Goal: Transaction & Acquisition: Purchase product/service

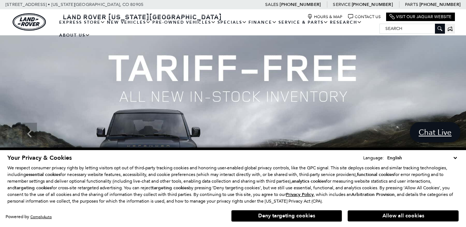
click at [454, 159] on select "English Spanish / Español English / United Kingdom Korean / 한국어 Vietnamese / Ti…" at bounding box center [421, 157] width 73 height 7
click at [350, 161] on div "Your Privacy & Cookies Language: English Spanish / Español English / United Kin…" at bounding box center [232, 158] width 451 height 8
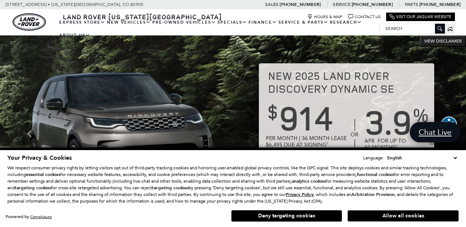
click at [457, 157] on select "English Spanish / Español English / United Kingdom Korean / 한국어 Vietnamese / Ti…" at bounding box center [421, 157] width 73 height 7
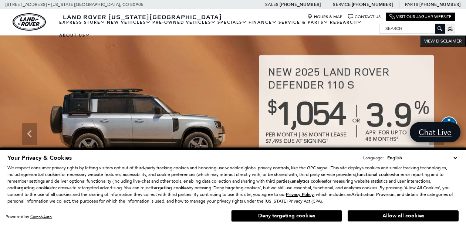
click at [239, 159] on div "Your Privacy & Cookies Language: English Spanish / Español English / United Kin…" at bounding box center [232, 158] width 451 height 8
click at [49, 159] on span "Your Privacy & Cookies" at bounding box center [39, 158] width 64 height 8
click at [135, 196] on p "We respect consumer privacy rights by letting visitors opt out of third-party t…" at bounding box center [232, 185] width 451 height 40
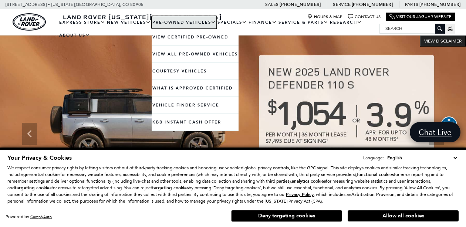
click at [169, 24] on link "Pre-Owned Vehicles" at bounding box center [184, 22] width 65 height 13
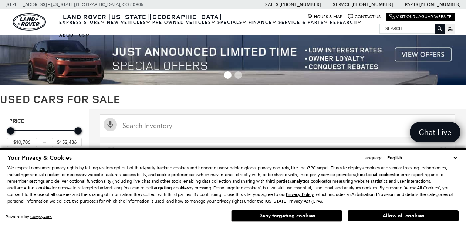
click at [333, 199] on p "We respect consumer privacy rights by letting visitors opt out of third-party t…" at bounding box center [232, 185] width 451 height 40
click at [426, 184] on p "We respect consumer privacy rights by letting visitors opt out of third-party t…" at bounding box center [232, 185] width 451 height 40
click at [186, 180] on p "We respect consumer privacy rights by letting visitors opt out of third-party t…" at bounding box center [232, 185] width 451 height 40
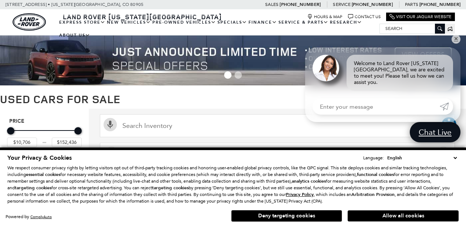
click at [445, 199] on p "We respect consumer privacy rights by letting visitors opt out of third-party t…" at bounding box center [232, 185] width 451 height 40
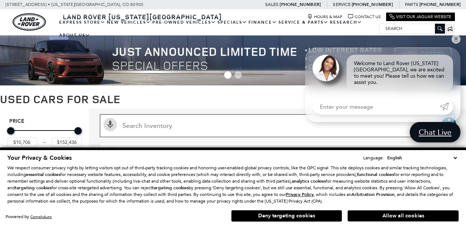
click at [267, 125] on input "Search Inventory" at bounding box center [277, 125] width 355 height 23
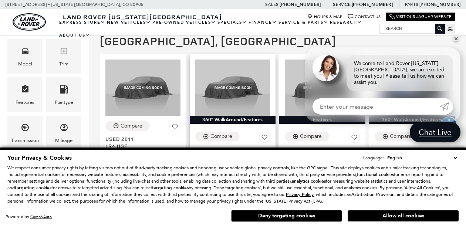
scroll to position [185, 0]
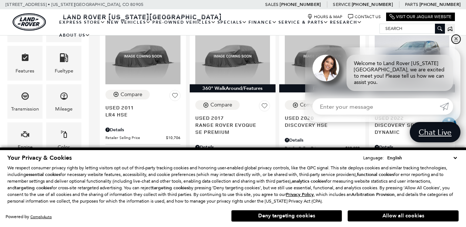
click at [457, 44] on link "✕" at bounding box center [455, 39] width 9 height 9
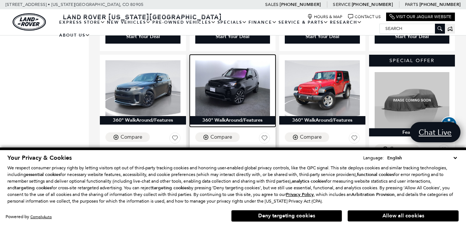
scroll to position [887, 0]
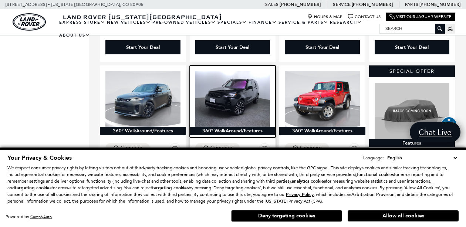
click at [233, 71] on img at bounding box center [232, 99] width 75 height 56
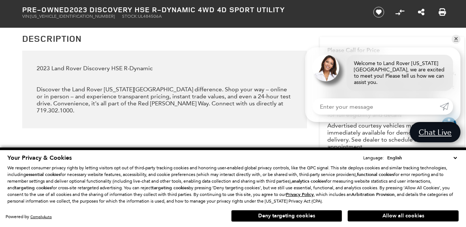
scroll to position [887, 0]
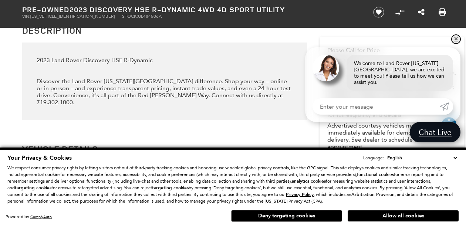
click at [456, 44] on link "✕" at bounding box center [455, 39] width 9 height 9
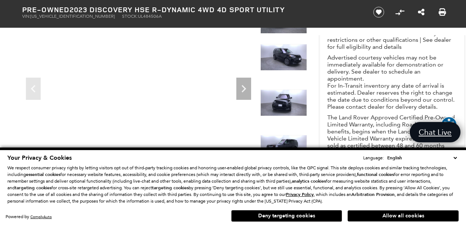
scroll to position [148, 0]
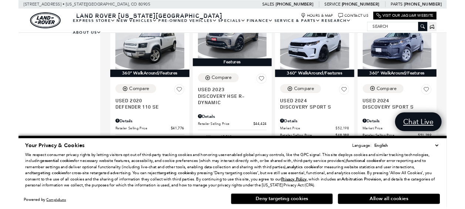
scroll to position [443, 0]
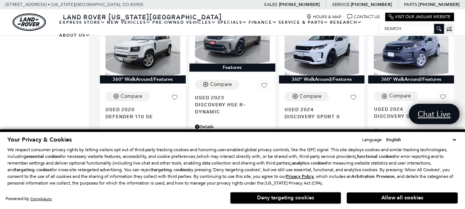
click at [283, 198] on button "Deny targeting cookies" at bounding box center [285, 198] width 111 height 12
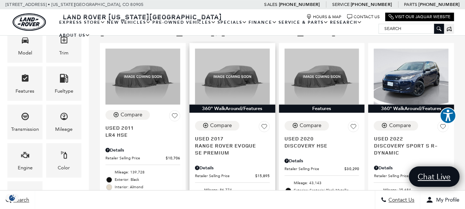
scroll to position [148, 0]
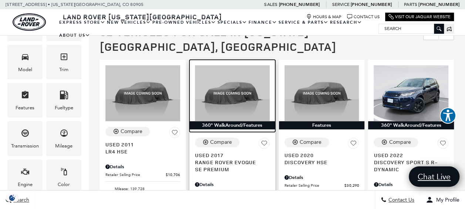
click at [227, 83] on img at bounding box center [232, 93] width 75 height 56
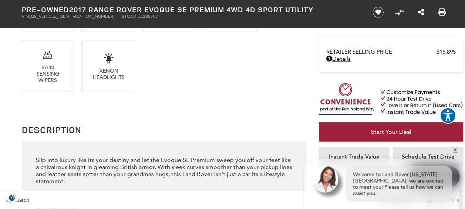
scroll to position [739, 0]
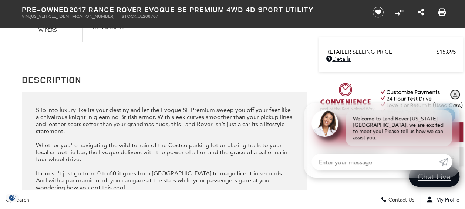
click at [455, 99] on link "✕" at bounding box center [454, 94] width 9 height 9
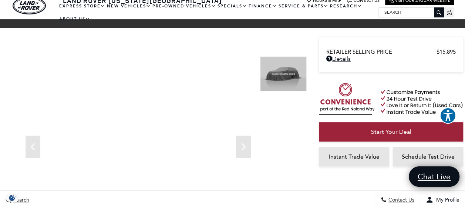
scroll to position [0, 0]
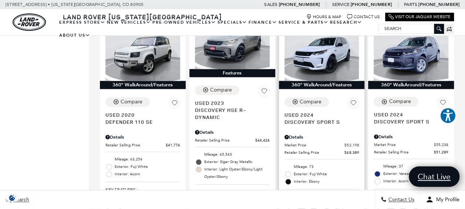
scroll to position [444, 0]
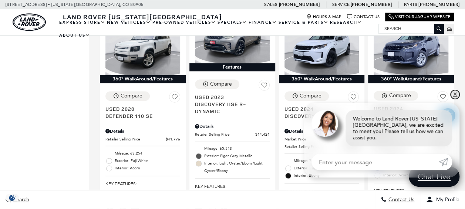
click at [454, 99] on link "✕" at bounding box center [454, 94] width 9 height 9
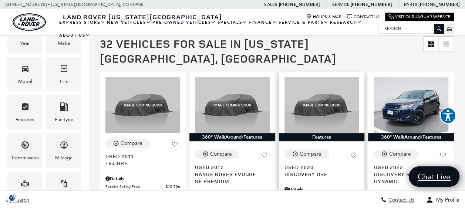
scroll to position [148, 0]
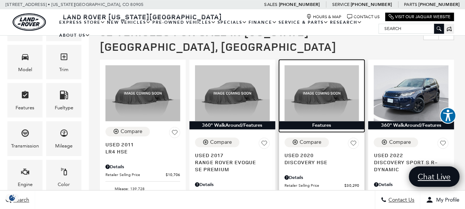
click at [320, 78] on img at bounding box center [321, 93] width 75 height 56
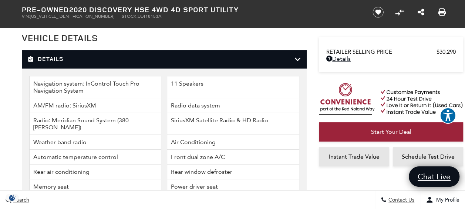
scroll to position [1479, 0]
